Goal: Task Accomplishment & Management: Manage account settings

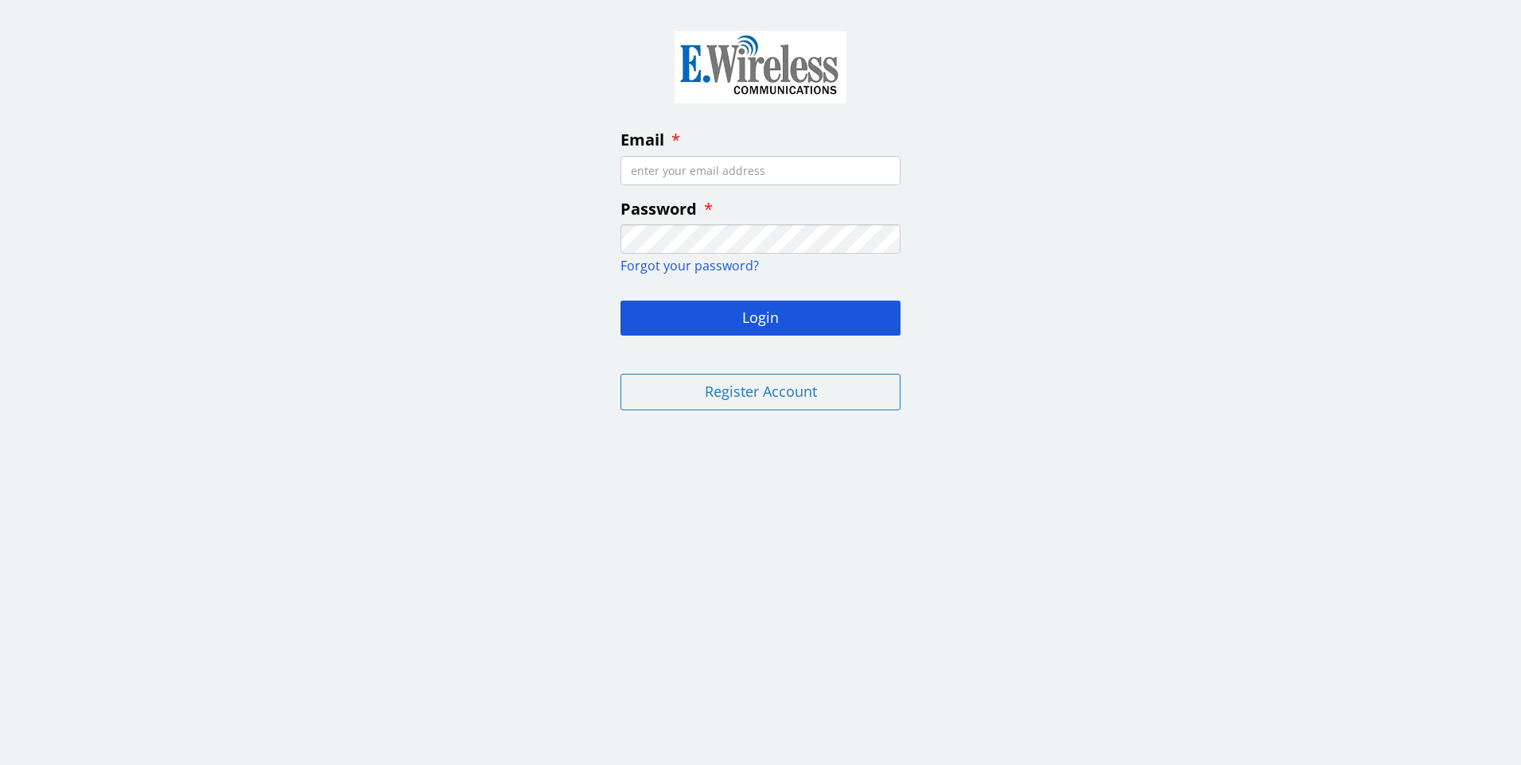
type input "[EMAIL_ADDRESS][DOMAIN_NAME]"
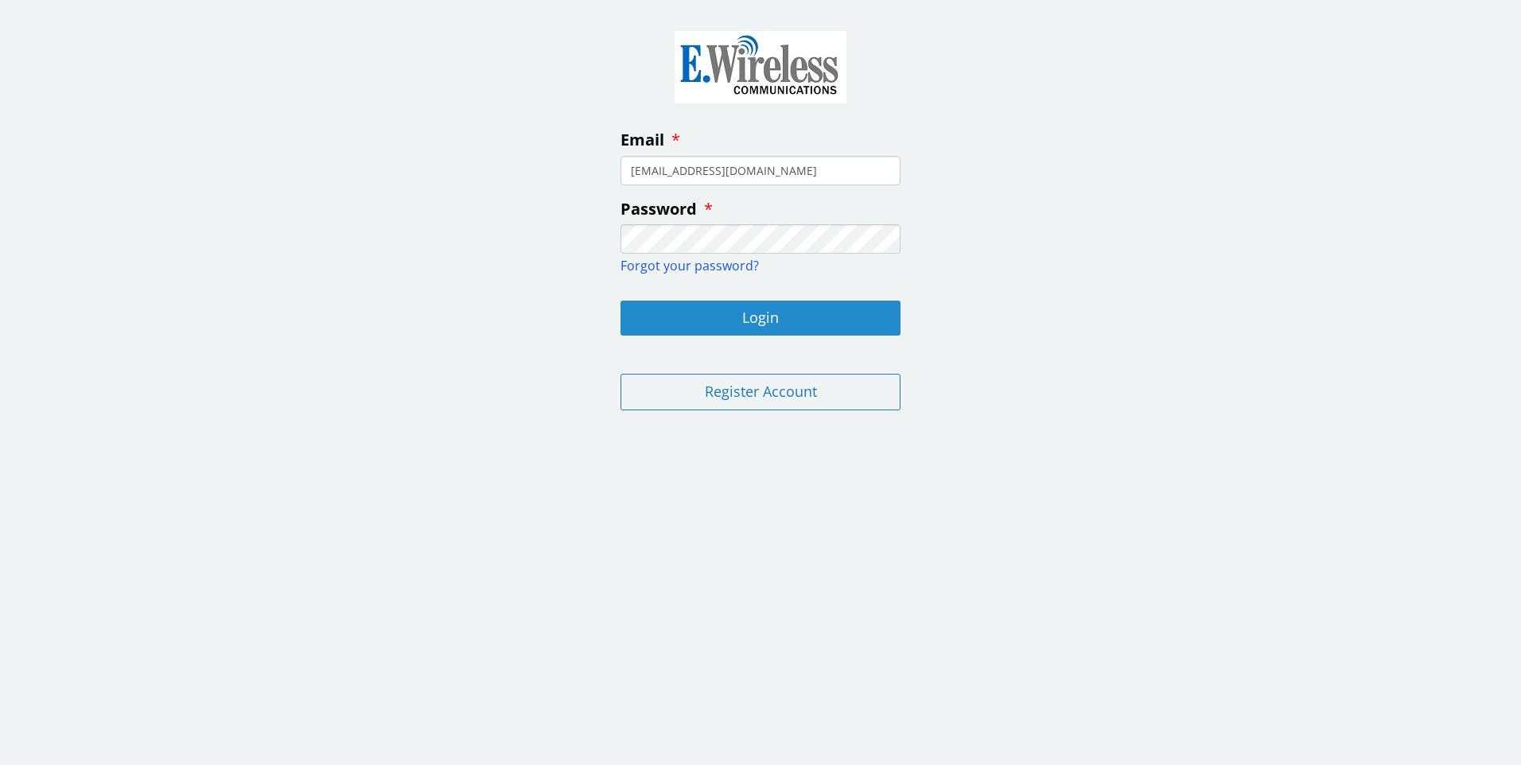
click at [789, 324] on button "Login" at bounding box center [760, 318] width 280 height 35
